Goal: Transaction & Acquisition: Purchase product/service

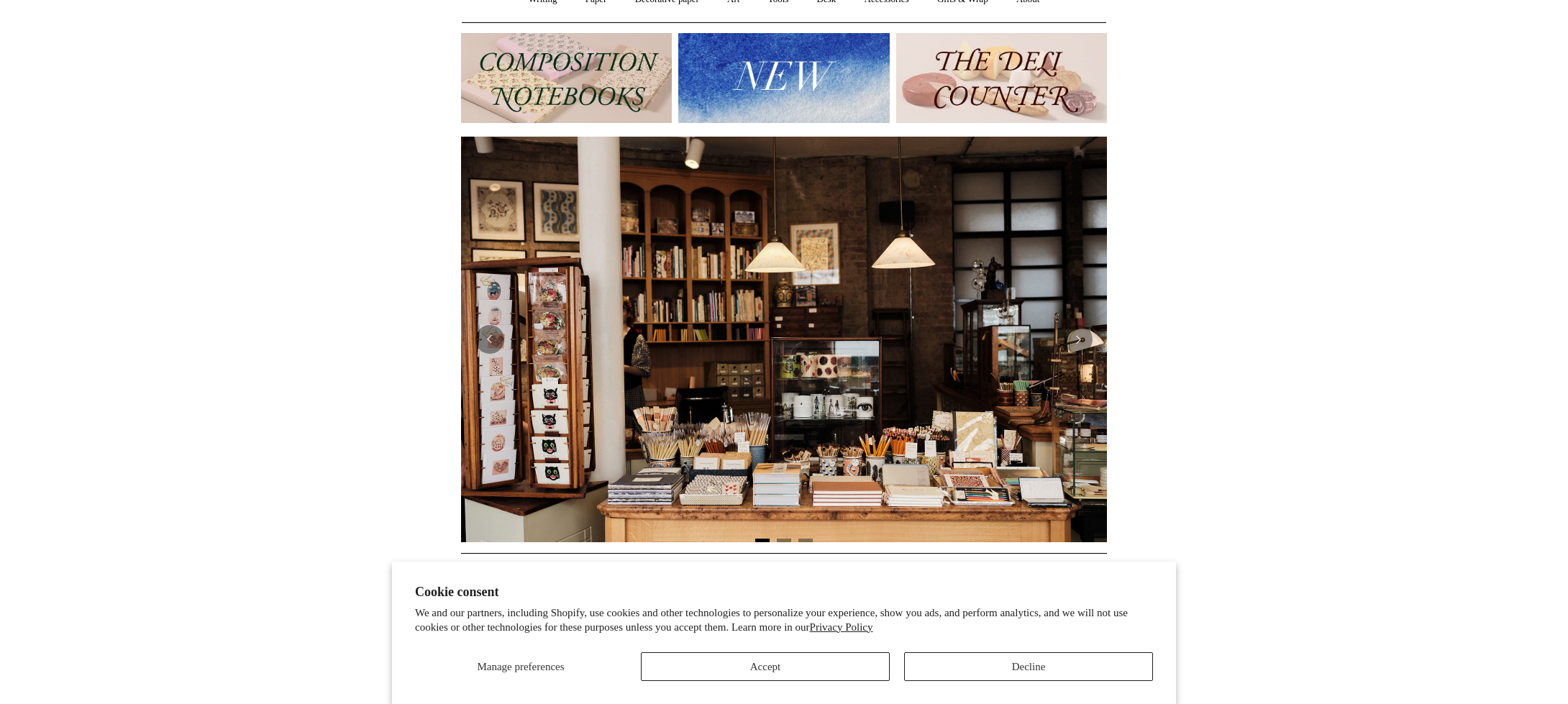
scroll to position [151, 0]
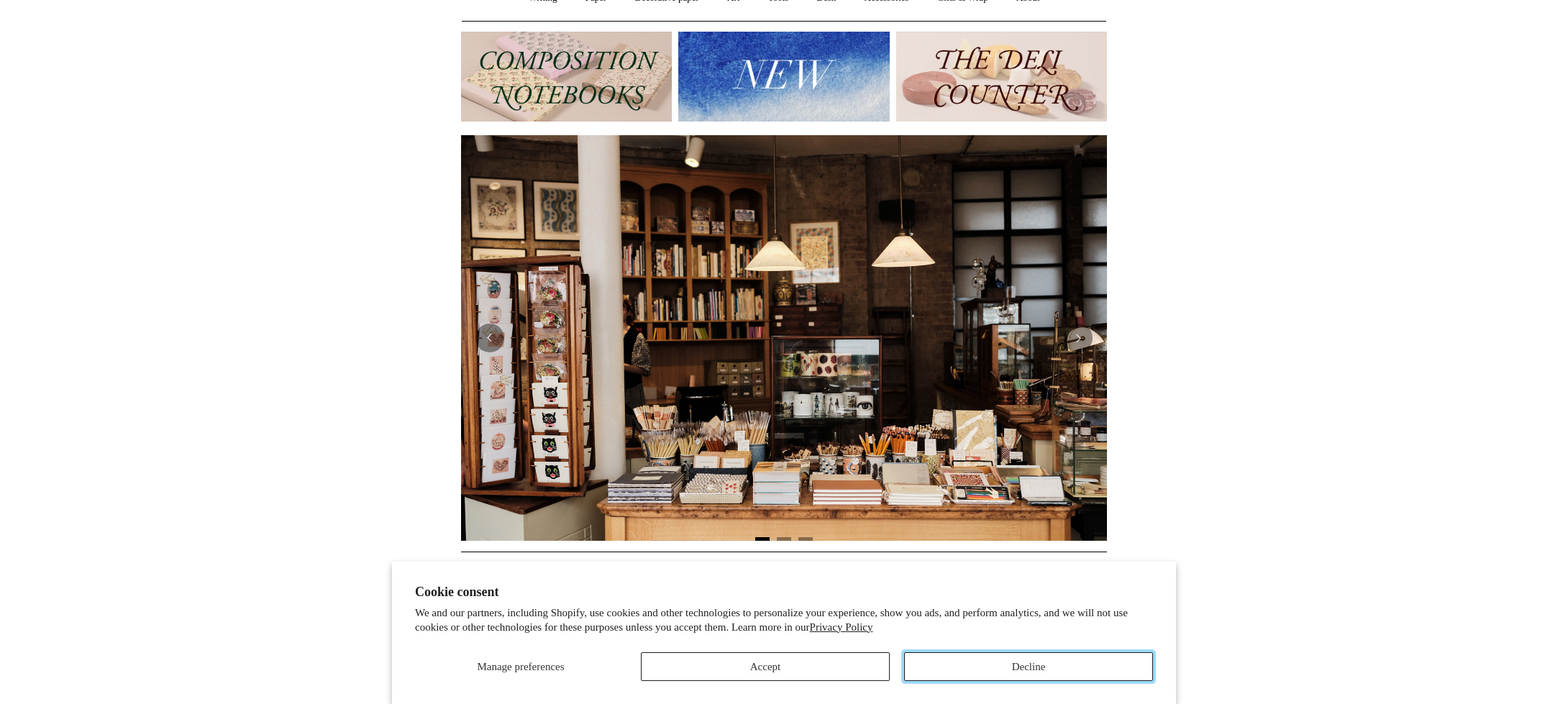
click at [995, 662] on button "Decline" at bounding box center [1028, 667] width 249 height 29
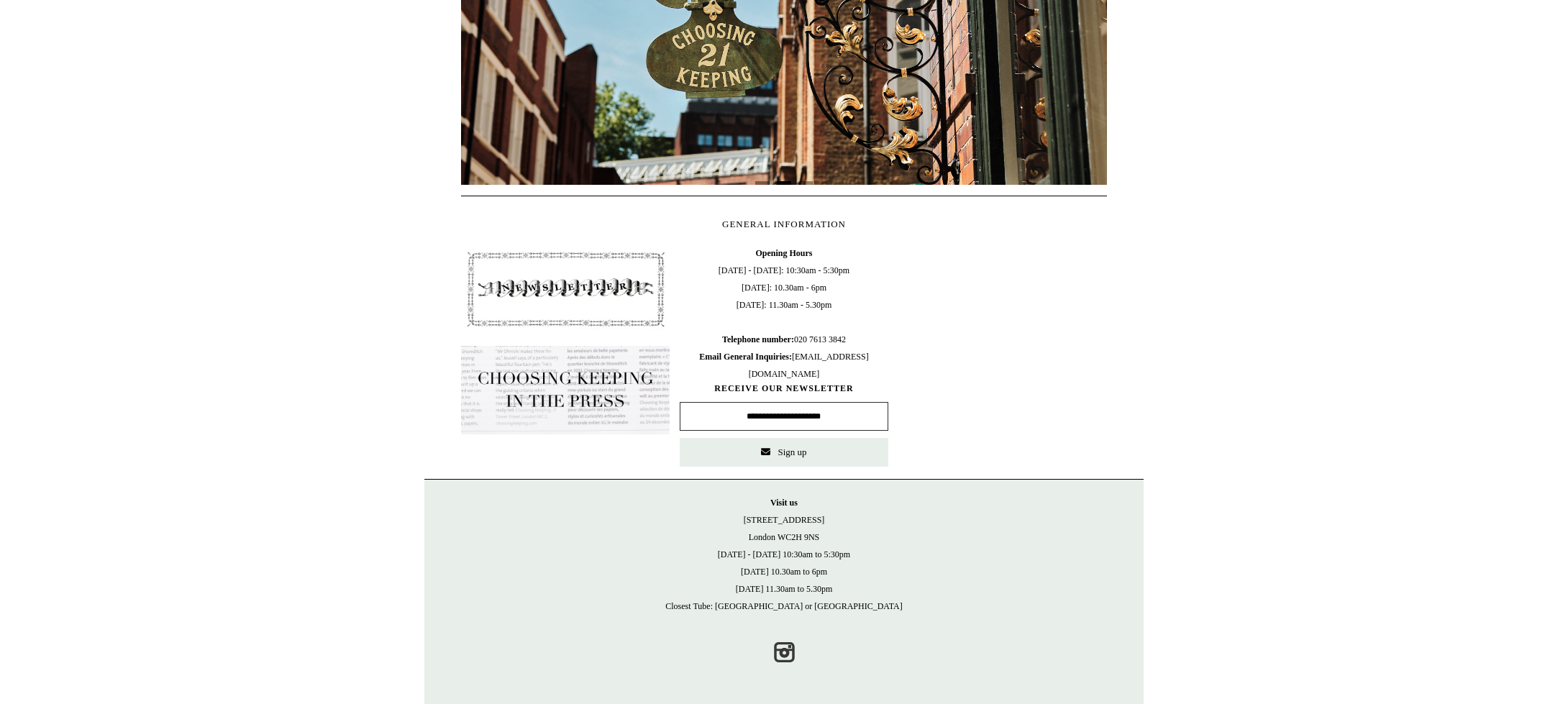
scroll to position [0, 0]
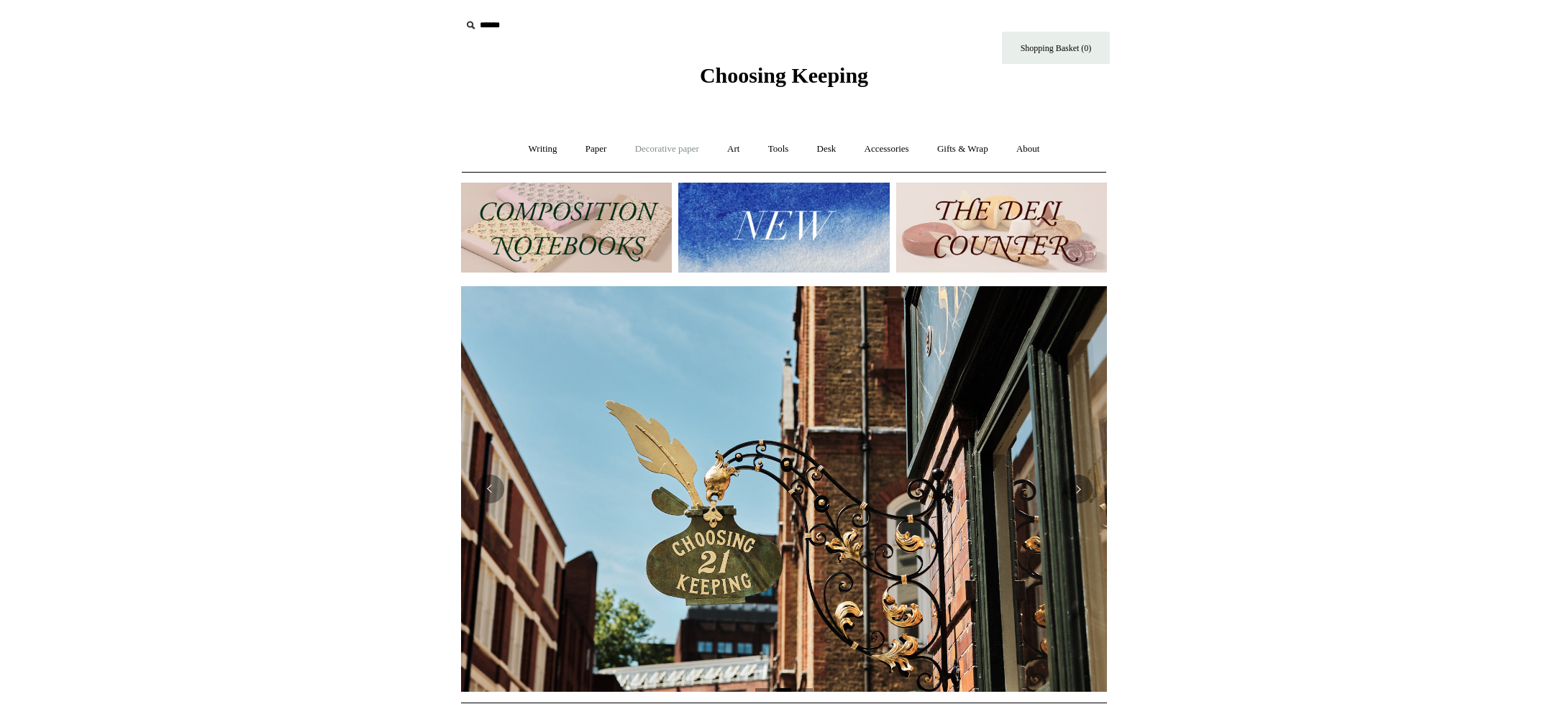
click at [655, 141] on link "Decorative paper +" at bounding box center [667, 149] width 90 height 38
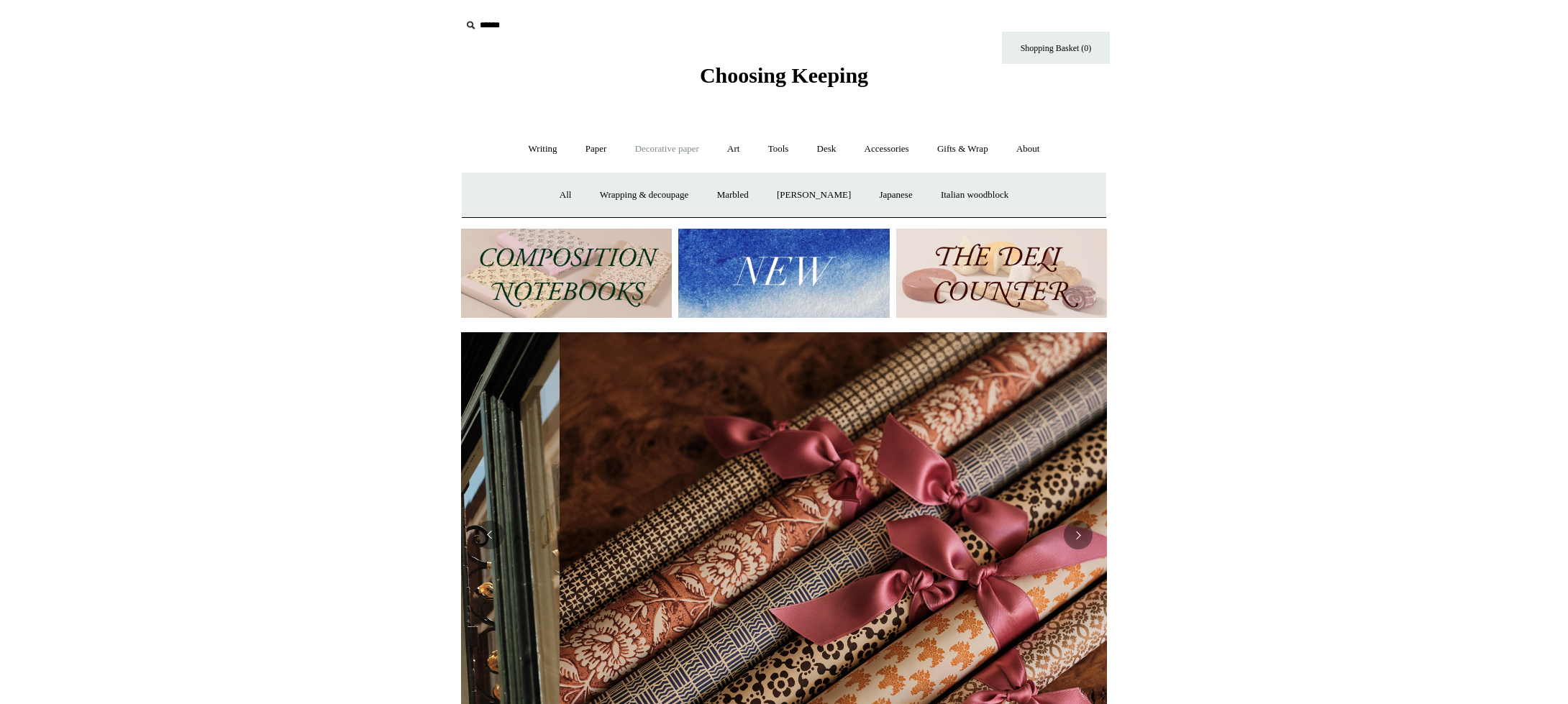
scroll to position [0, 1292]
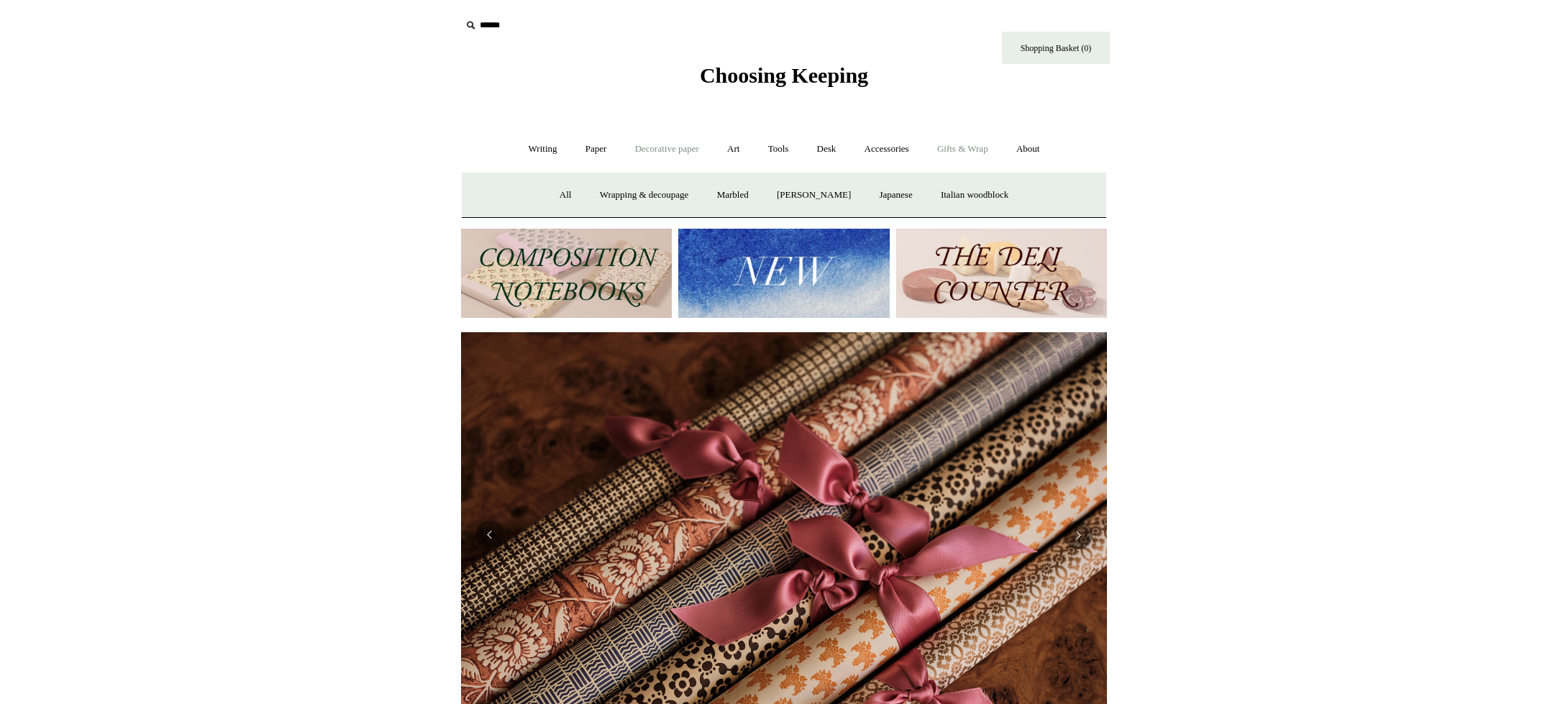
click at [977, 151] on link "Gifts & Wrap +" at bounding box center [962, 149] width 77 height 38
click at [617, 195] on link "Wrapping paper & Gift Bags" at bounding box center [641, 195] width 133 height 38
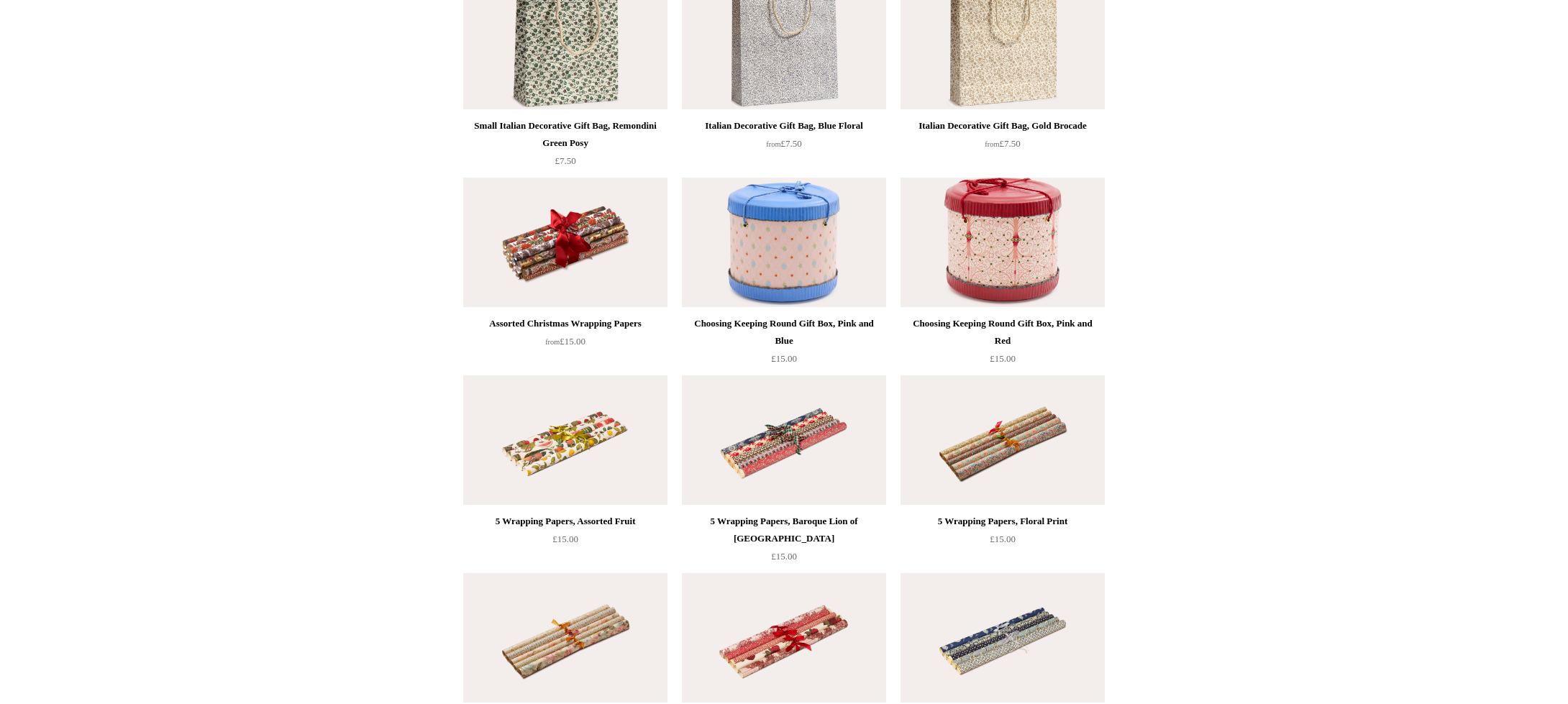
scroll to position [408, 0]
